Goal: Use online tool/utility: Use online tool/utility

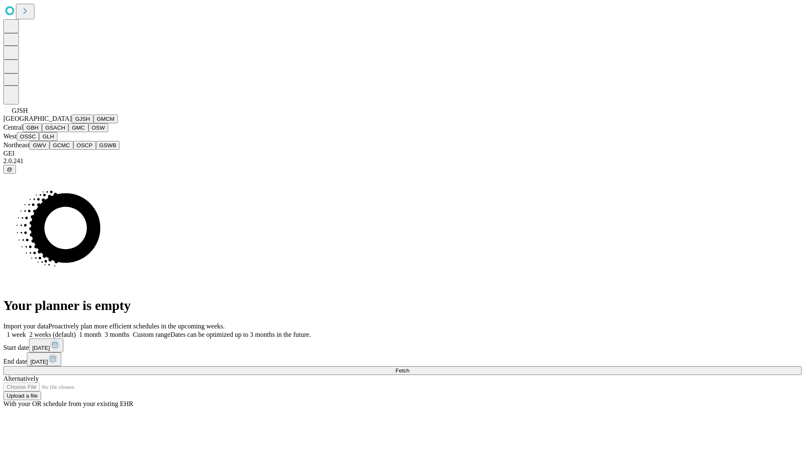
click at [72, 123] on button "GJSH" at bounding box center [83, 119] width 22 height 9
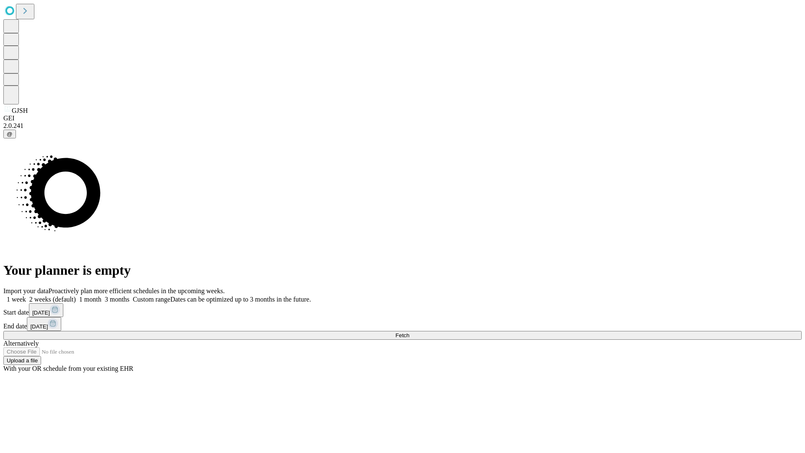
click at [76, 296] on label "2 weeks (default)" at bounding box center [51, 299] width 50 height 7
click at [409, 332] on span "Fetch" at bounding box center [403, 335] width 14 height 6
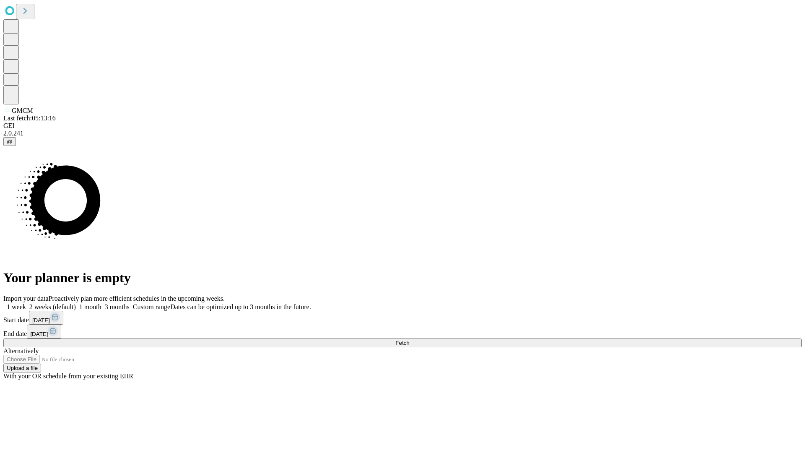
click at [76, 303] on label "2 weeks (default)" at bounding box center [51, 306] width 50 height 7
click at [409, 340] on span "Fetch" at bounding box center [403, 343] width 14 height 6
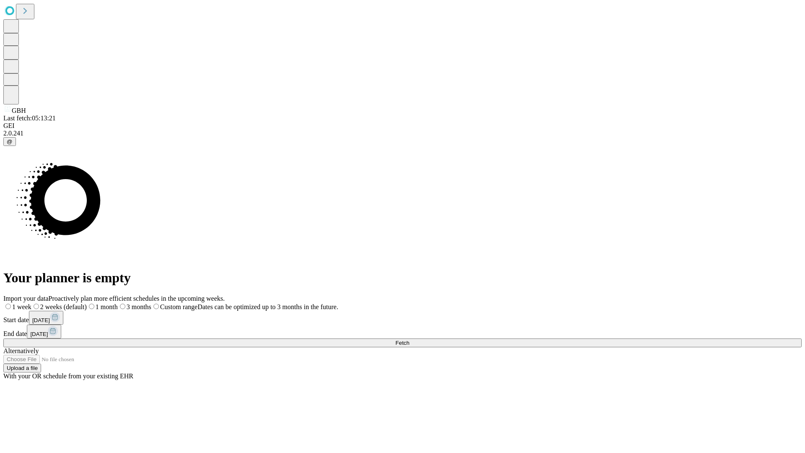
click at [409, 340] on span "Fetch" at bounding box center [403, 343] width 14 height 6
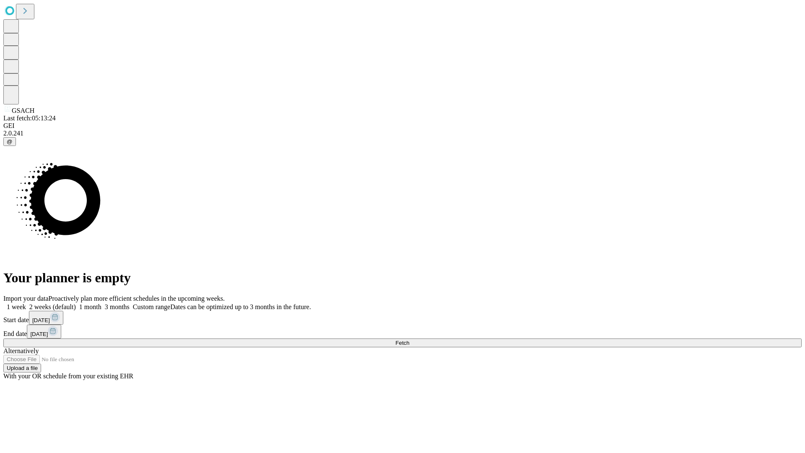
click at [409, 340] on span "Fetch" at bounding box center [403, 343] width 14 height 6
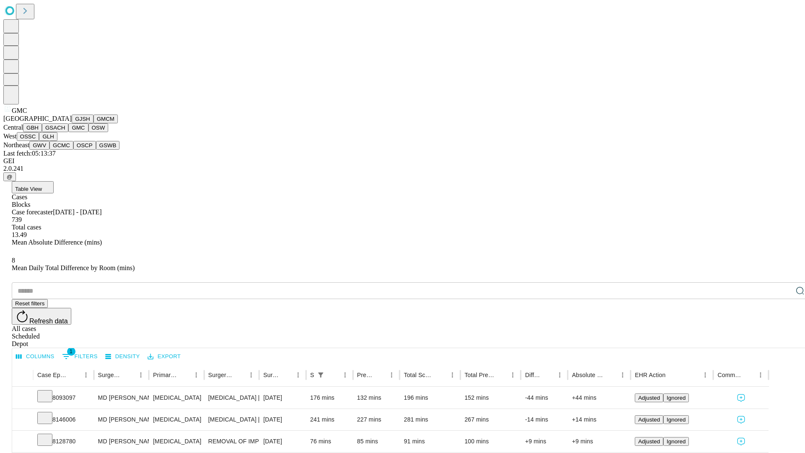
click at [89, 132] on button "OSW" at bounding box center [99, 127] width 20 height 9
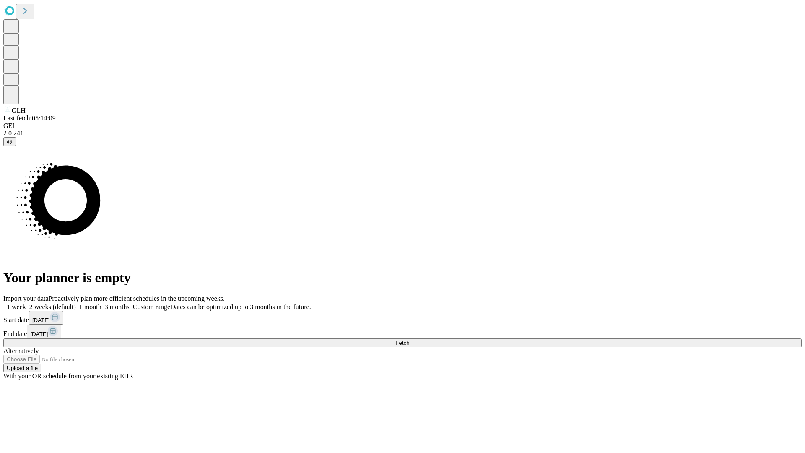
click at [76, 303] on label "2 weeks (default)" at bounding box center [51, 306] width 50 height 7
click at [409, 340] on span "Fetch" at bounding box center [403, 343] width 14 height 6
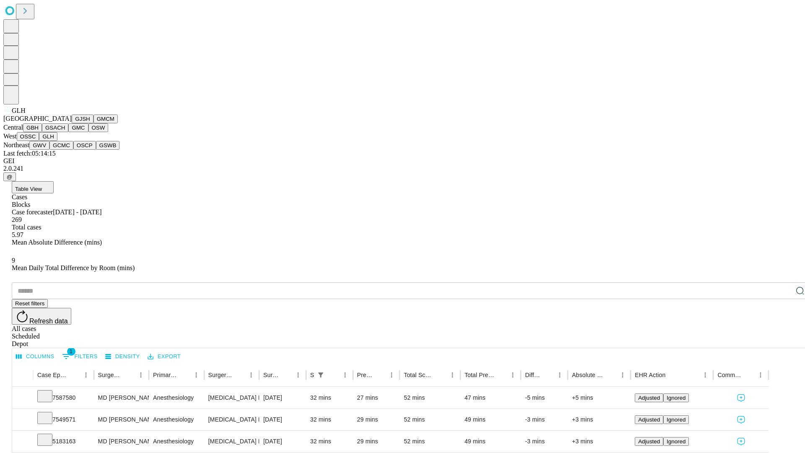
click at [49, 150] on button "GWV" at bounding box center [39, 145] width 20 height 9
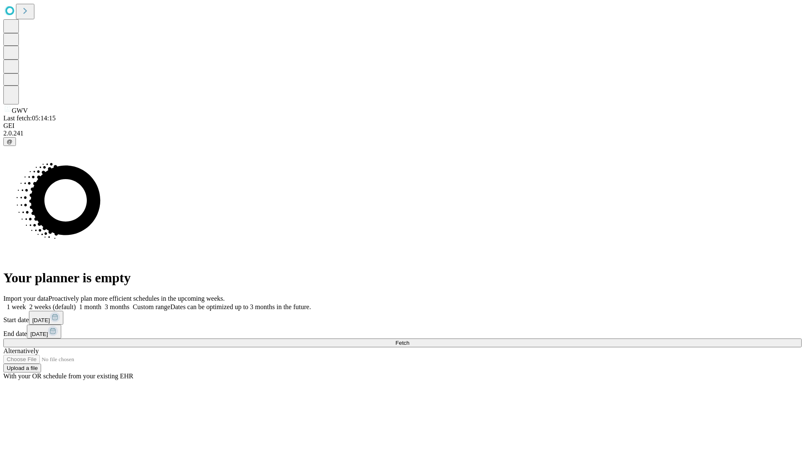
click at [76, 303] on label "2 weeks (default)" at bounding box center [51, 306] width 50 height 7
click at [409, 340] on span "Fetch" at bounding box center [403, 343] width 14 height 6
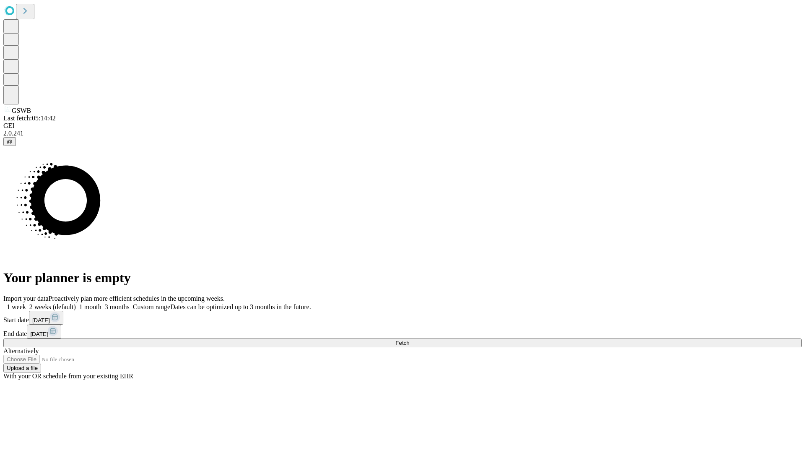
click at [76, 303] on label "2 weeks (default)" at bounding box center [51, 306] width 50 height 7
click at [409, 340] on span "Fetch" at bounding box center [403, 343] width 14 height 6
